Goal: Check status: Check status

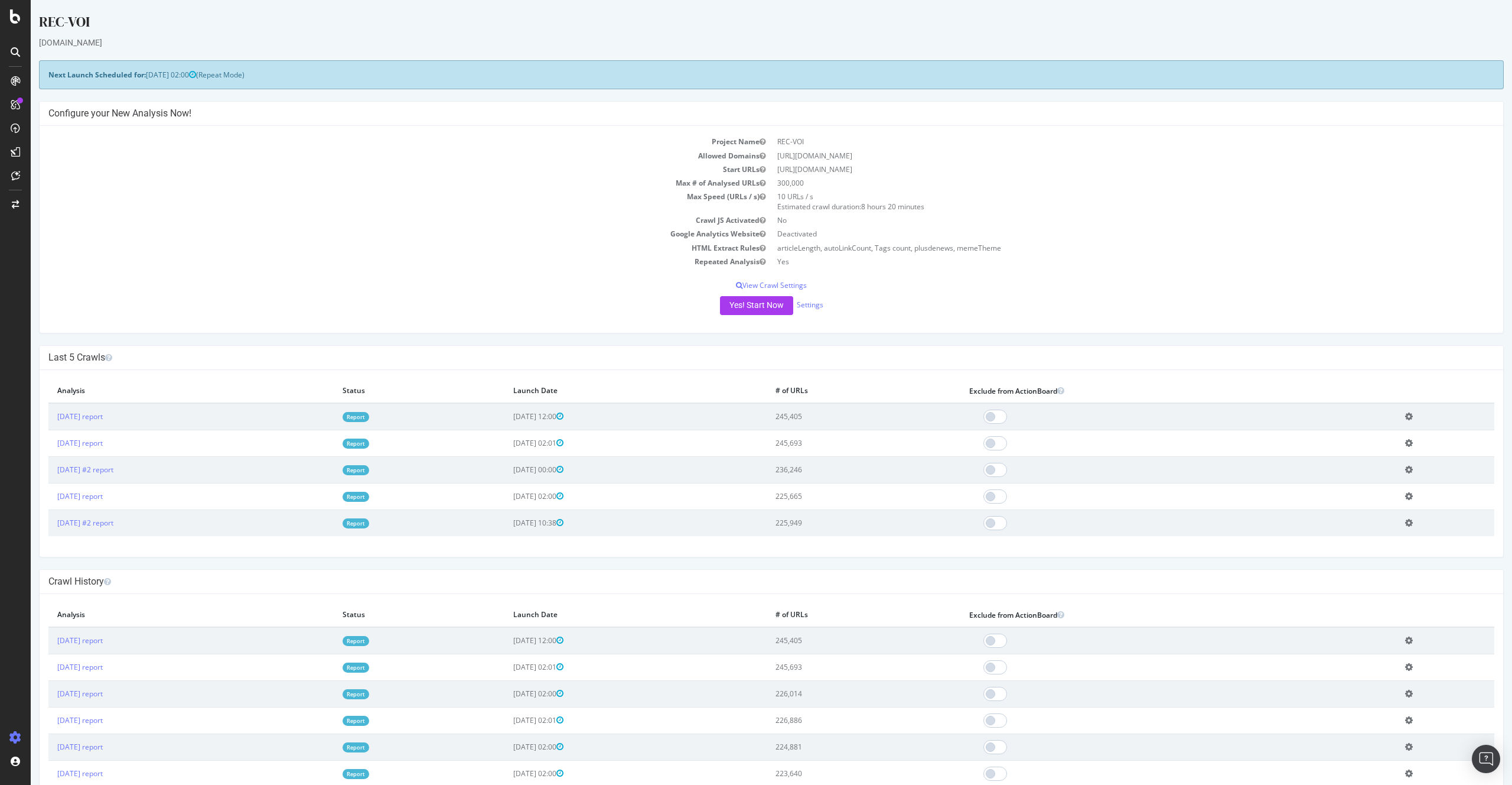
click at [394, 413] on td "Report" at bounding box center [419, 417] width 171 height 27
click at [369, 416] on link "Report" at bounding box center [356, 417] width 27 height 10
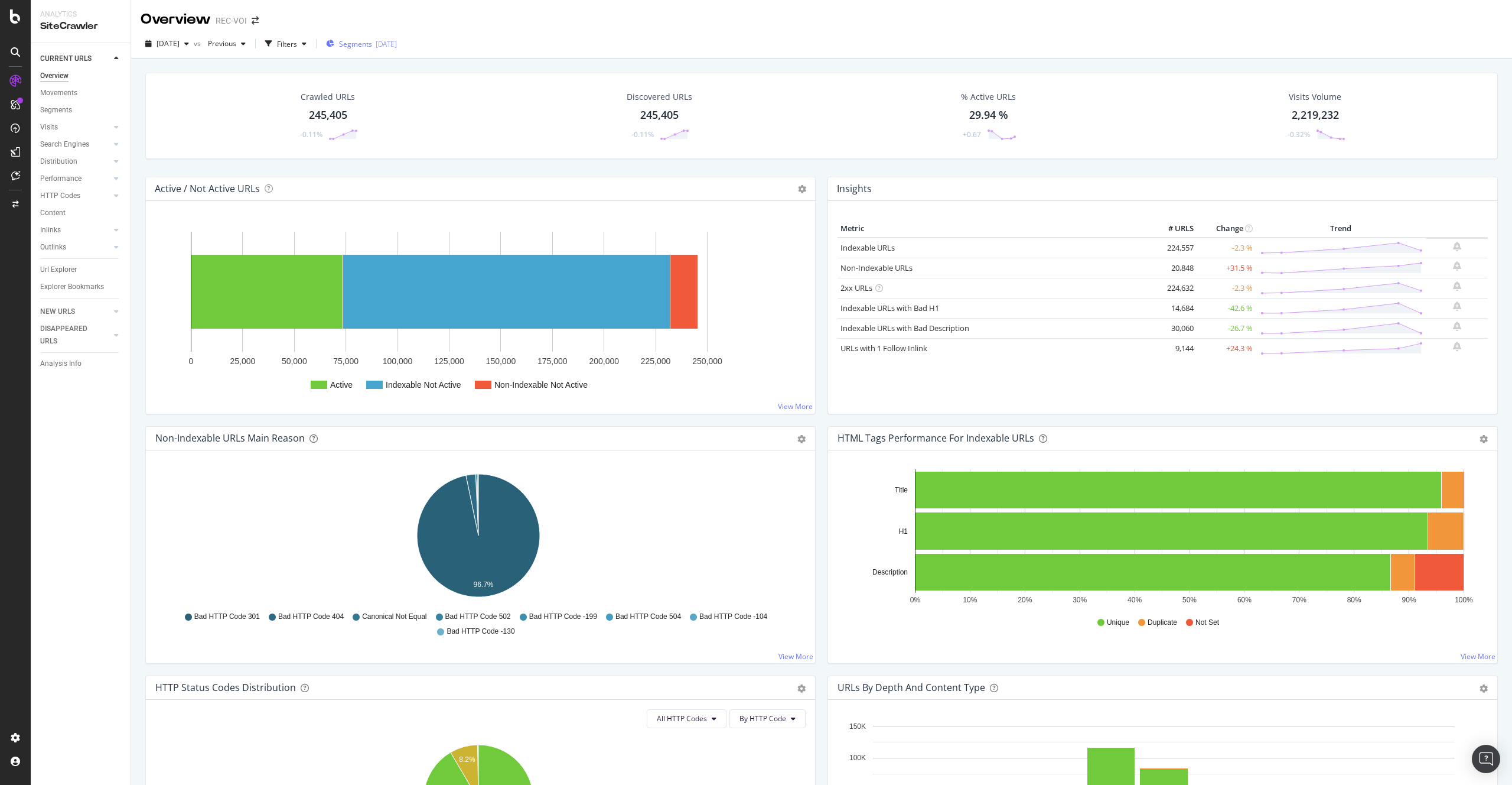
click at [397, 44] on div "[DATE]" at bounding box center [386, 44] width 21 height 10
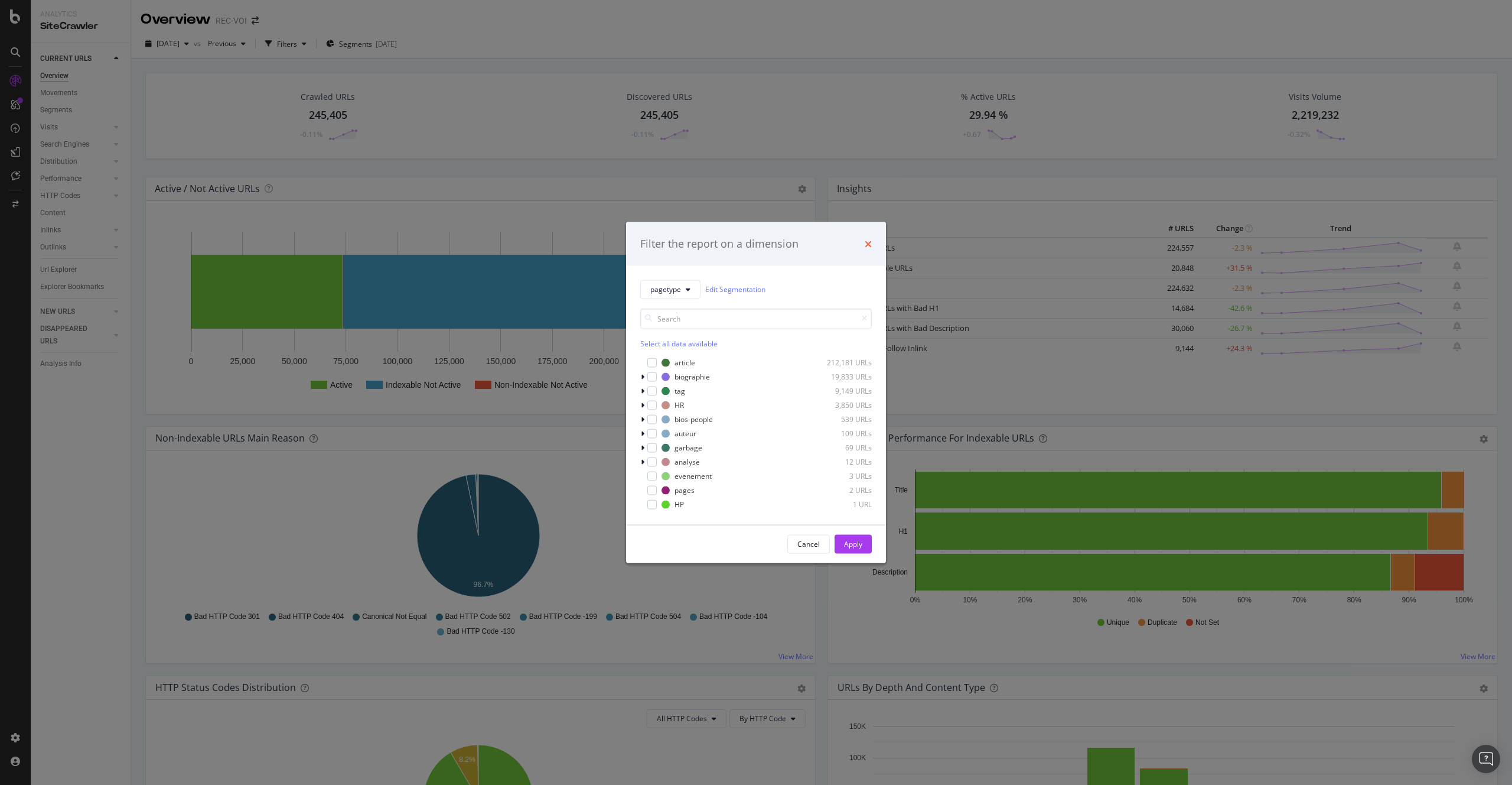
click at [869, 243] on icon "times" at bounding box center [869, 243] width 7 height 9
